Goal: Contribute content: Add original content to the website for others to see

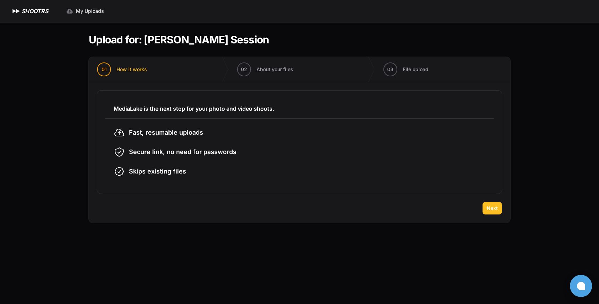
click at [492, 207] on span "Next" at bounding box center [492, 208] width 11 height 7
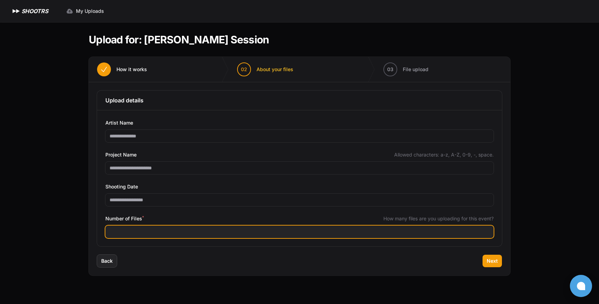
click at [252, 226] on input "Number of Files *" at bounding box center [299, 231] width 388 height 12
type input "***"
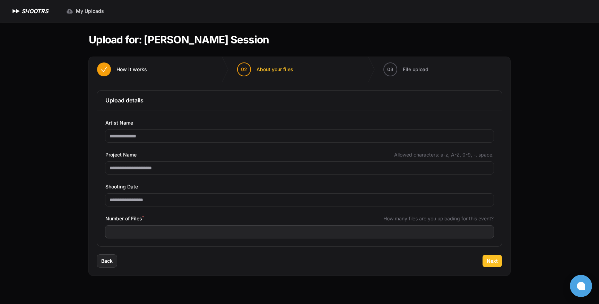
click at [496, 262] on span "Next" at bounding box center [492, 260] width 11 height 7
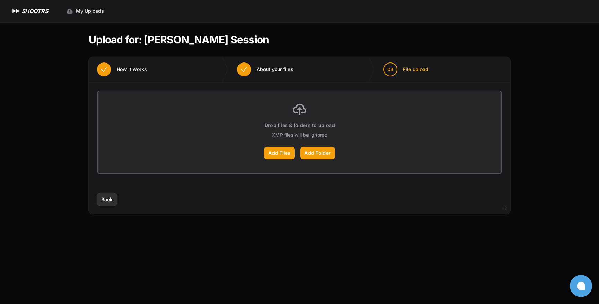
click at [110, 202] on span "Back" at bounding box center [106, 199] width 11 height 7
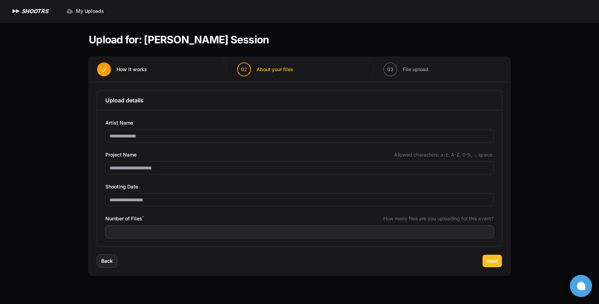
click at [497, 262] on span "Next" at bounding box center [492, 260] width 11 height 7
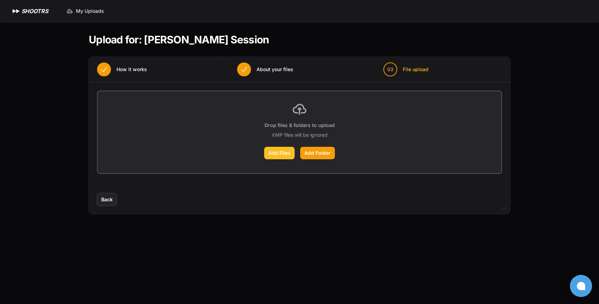
click at [283, 148] on label "Add Files" at bounding box center [279, 153] width 31 height 12
click at [0, 0] on input "Add Files" at bounding box center [0, 0] width 0 height 0
click at [305, 156] on label "Add Folder" at bounding box center [317, 153] width 35 height 12
click at [0, 0] on input "Add Folder" at bounding box center [0, 0] width 0 height 0
click at [279, 148] on label "Add Files" at bounding box center [279, 153] width 31 height 12
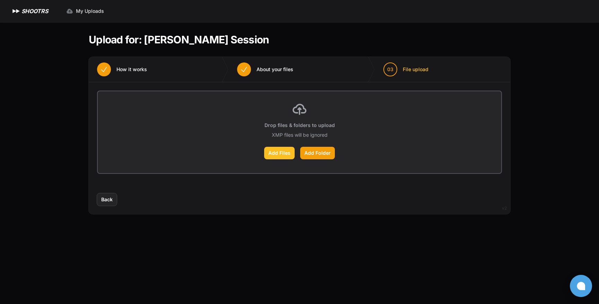
click at [0, 0] on input "Add Files" at bounding box center [0, 0] width 0 height 0
